Goal: Register for event/course

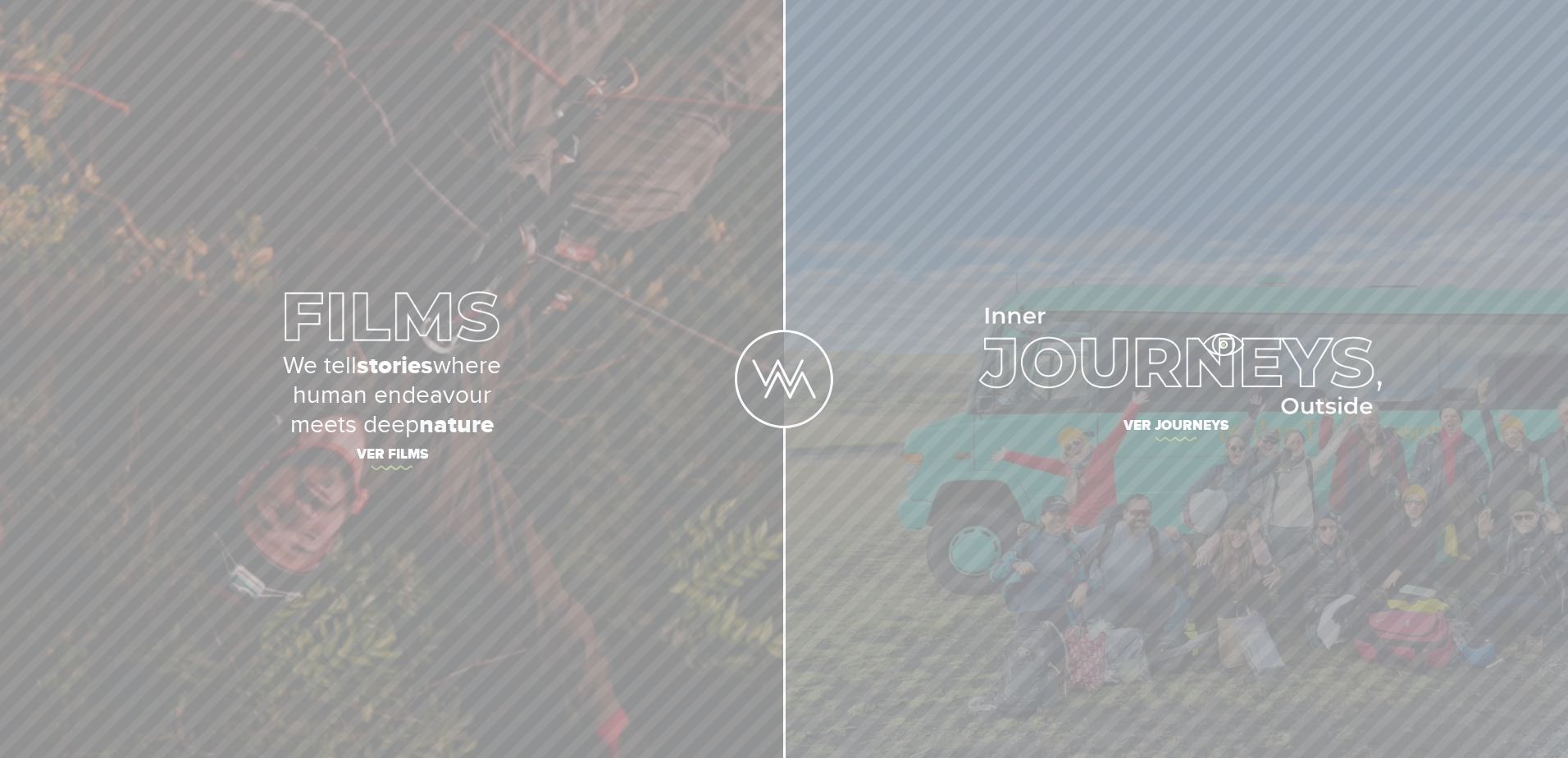
click at [1222, 345] on img at bounding box center [1177, 361] width 411 height 107
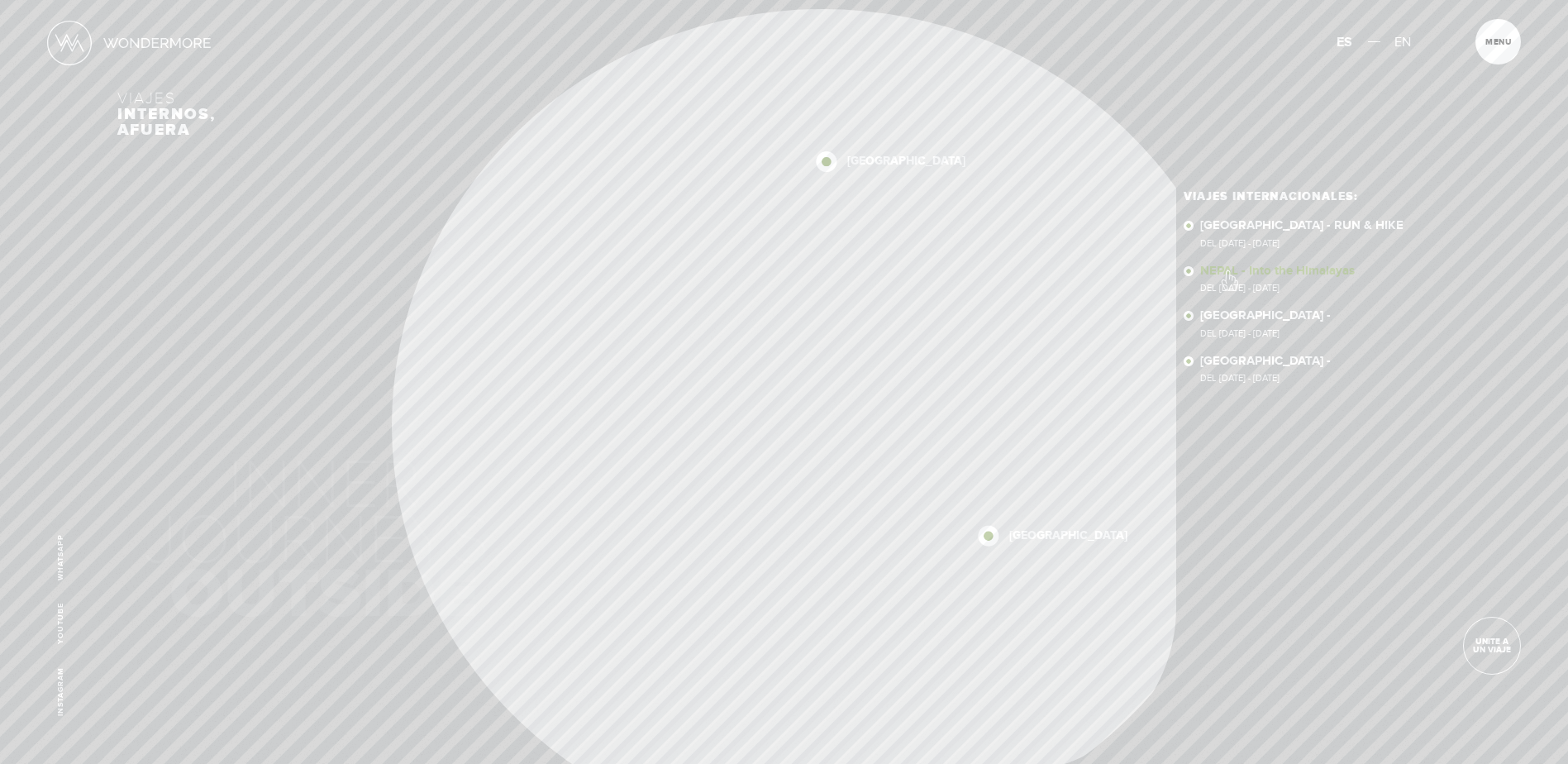
click at [1228, 272] on link "NEPAL - Into the Himalayas Del 11 - 23 NOV 2025" at bounding box center [1325, 279] width 250 height 29
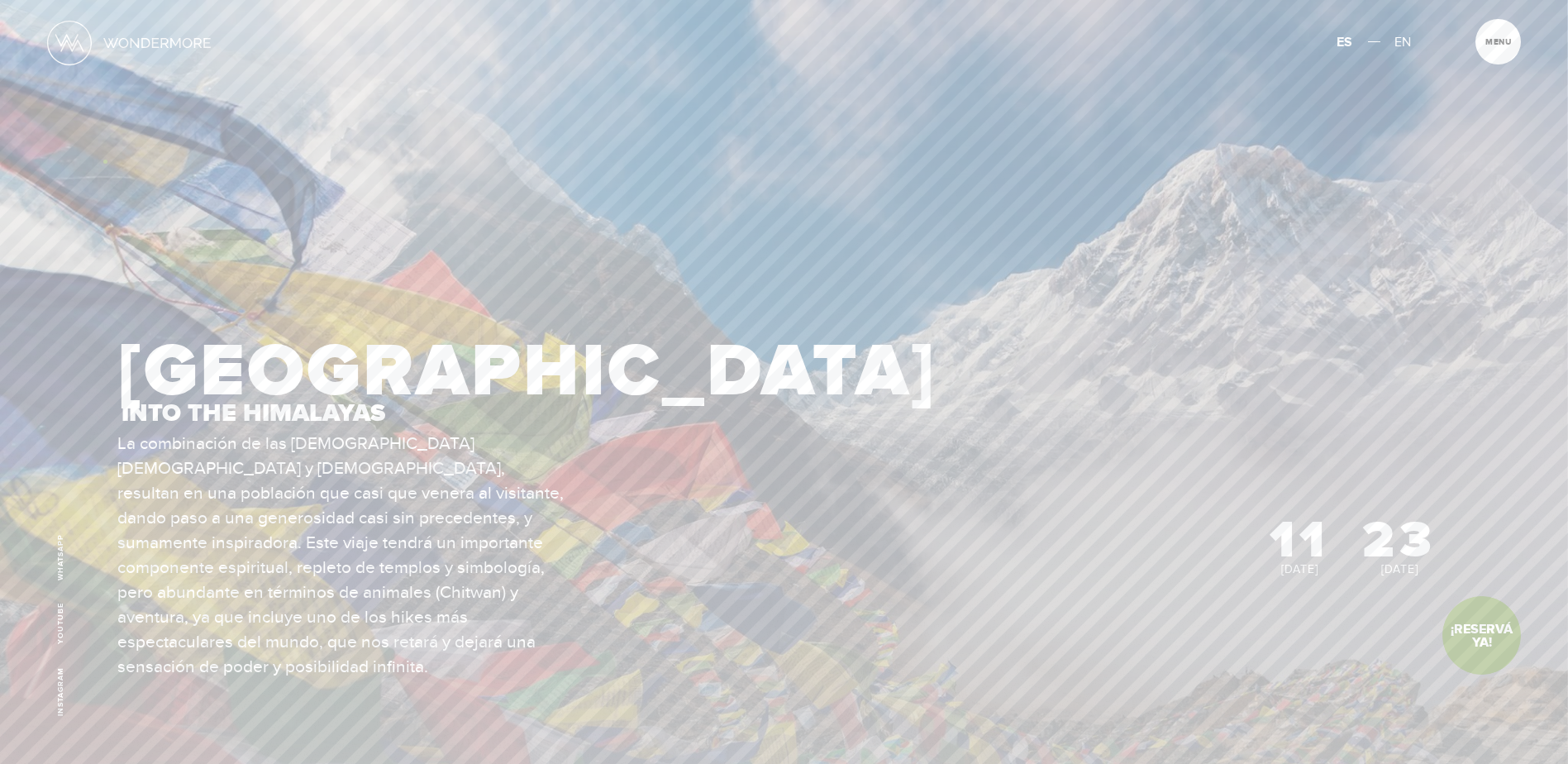
click at [103, 161] on section "I’M INTERESTED! Complete a short form so we can reach out and see if this is th…" at bounding box center [784, 497] width 1568 height 993
